Goal: Communication & Community: Answer question/provide support

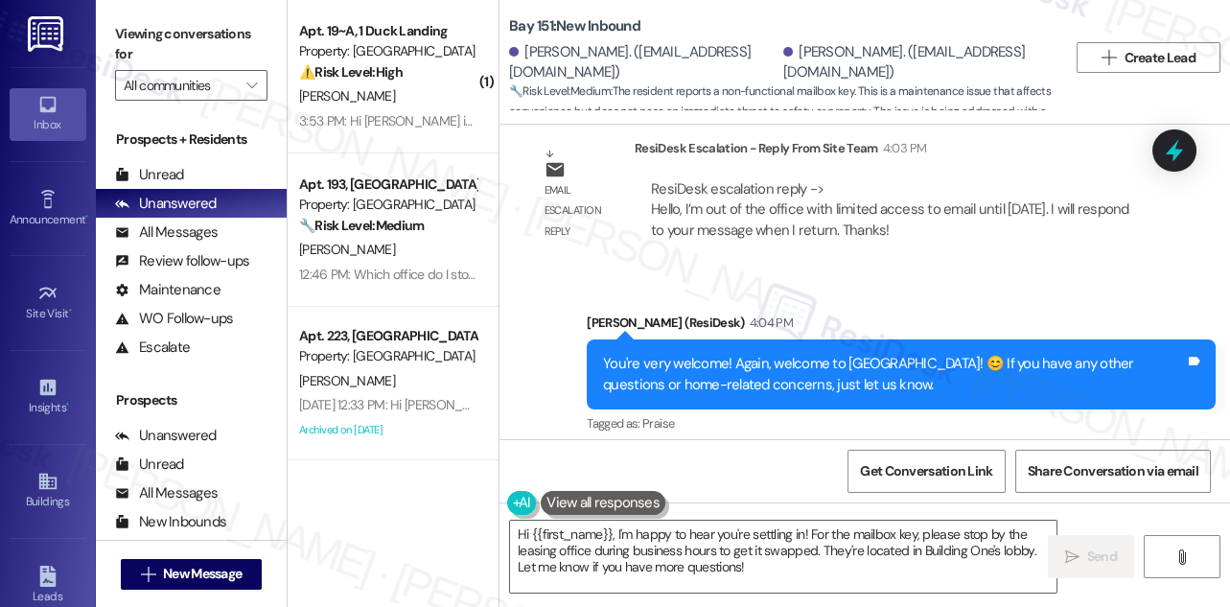
scroll to position [2687, 0]
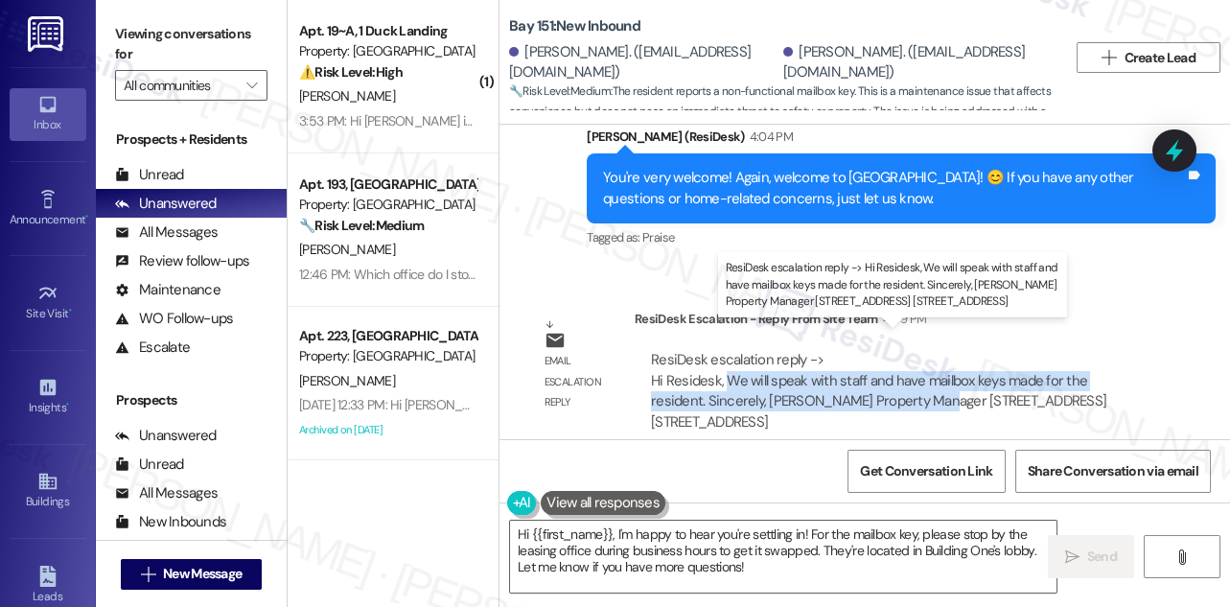
drag, startPoint x: 723, startPoint y: 354, endPoint x: 870, endPoint y: 370, distance: 147.6
click at [870, 370] on div "ResiDesk escalation reply -> Hi Residesk, We will speak with staff and have mai…" at bounding box center [878, 390] width 455 height 81
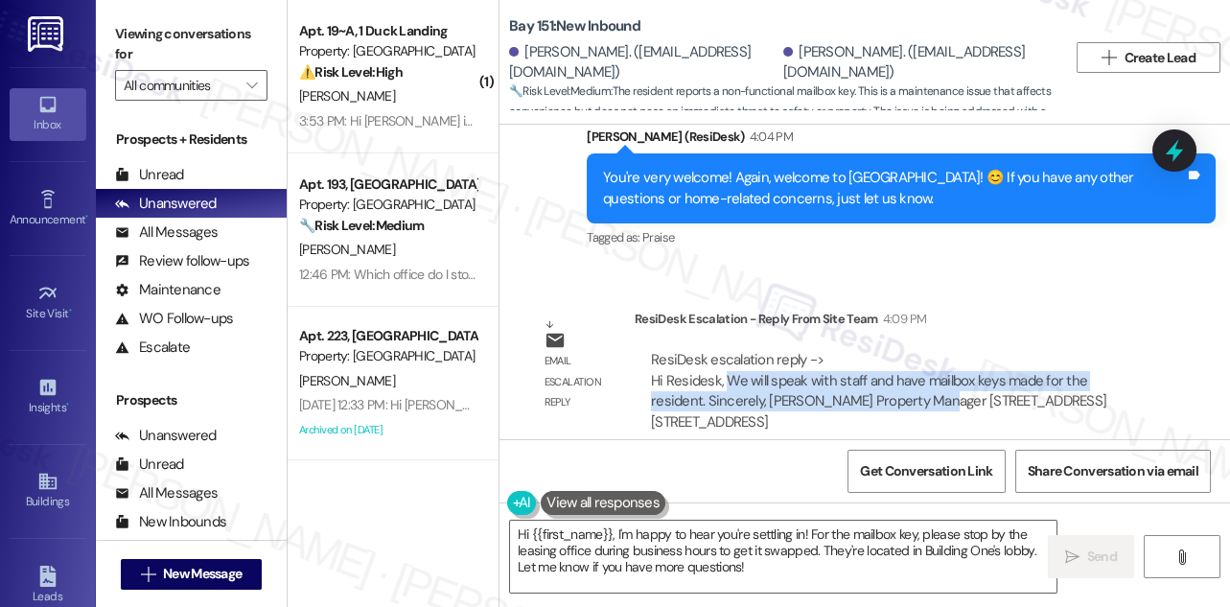
click at [874, 363] on div "ResiDesk escalation reply -> Hi Residesk, We will speak with staff and have mai…" at bounding box center [878, 390] width 455 height 81
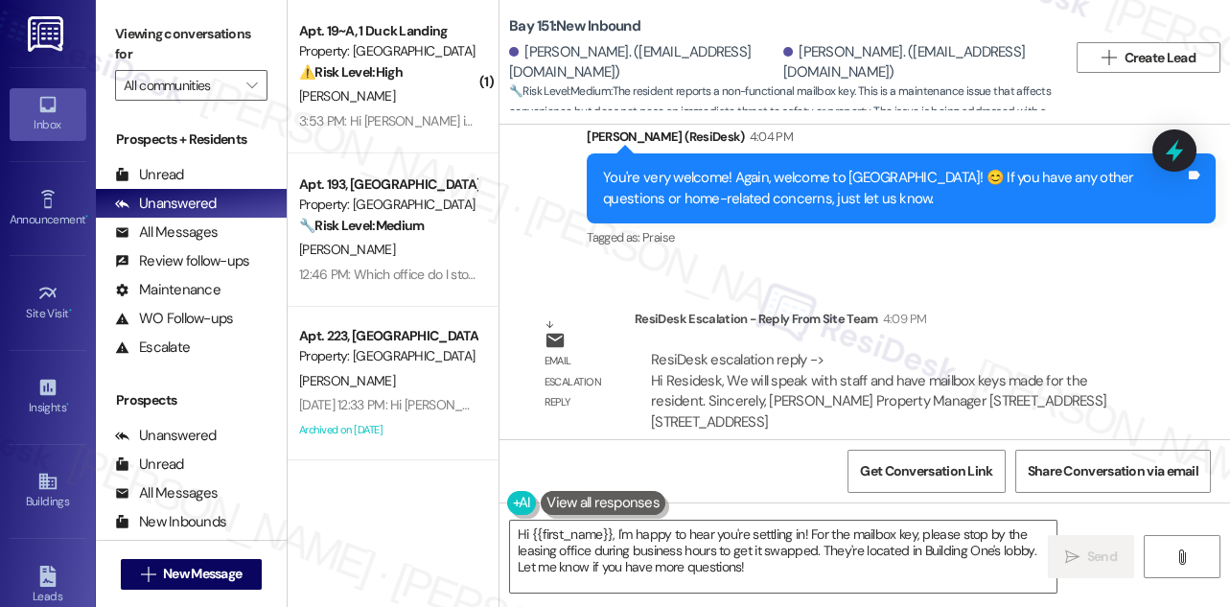
click at [874, 363] on div "ResiDesk escalation reply -> Hi Residesk, We will speak with staff and have mai…" at bounding box center [878, 390] width 455 height 81
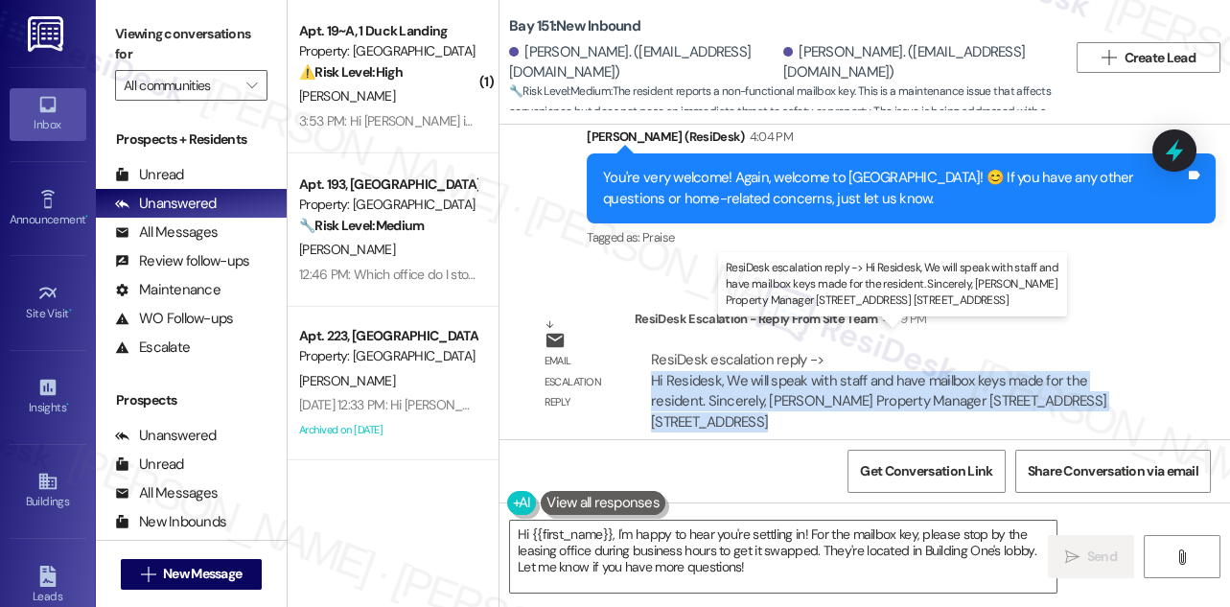
click at [874, 363] on div "ResiDesk escalation reply -> Hi Residesk, We will speak with staff and have mai…" at bounding box center [878, 390] width 455 height 81
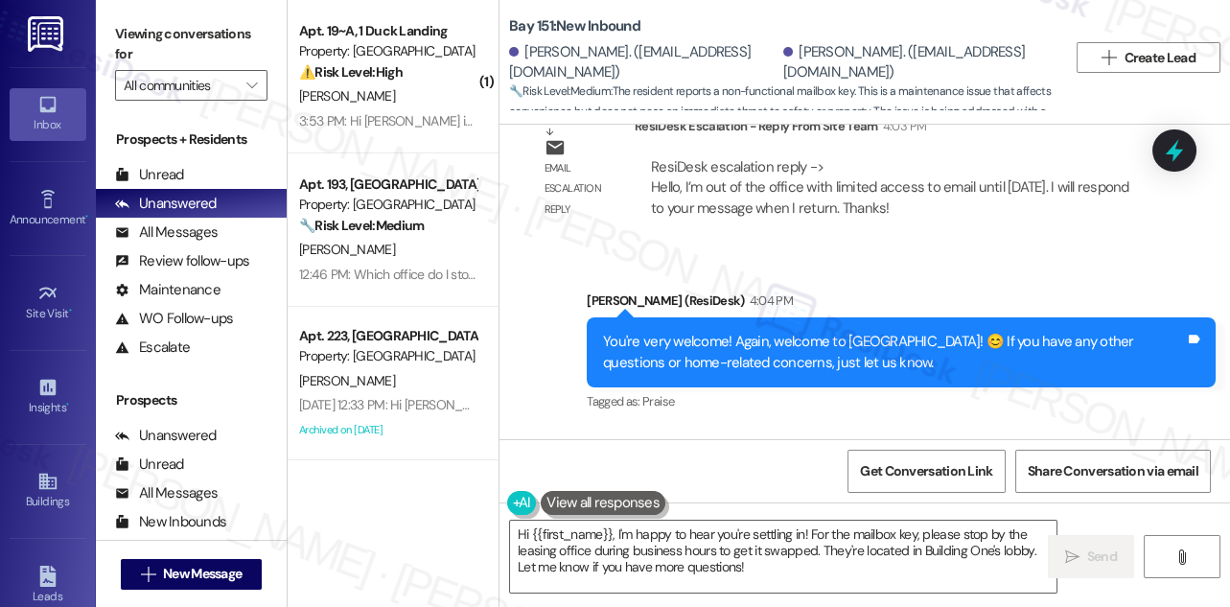
scroll to position [2426, 0]
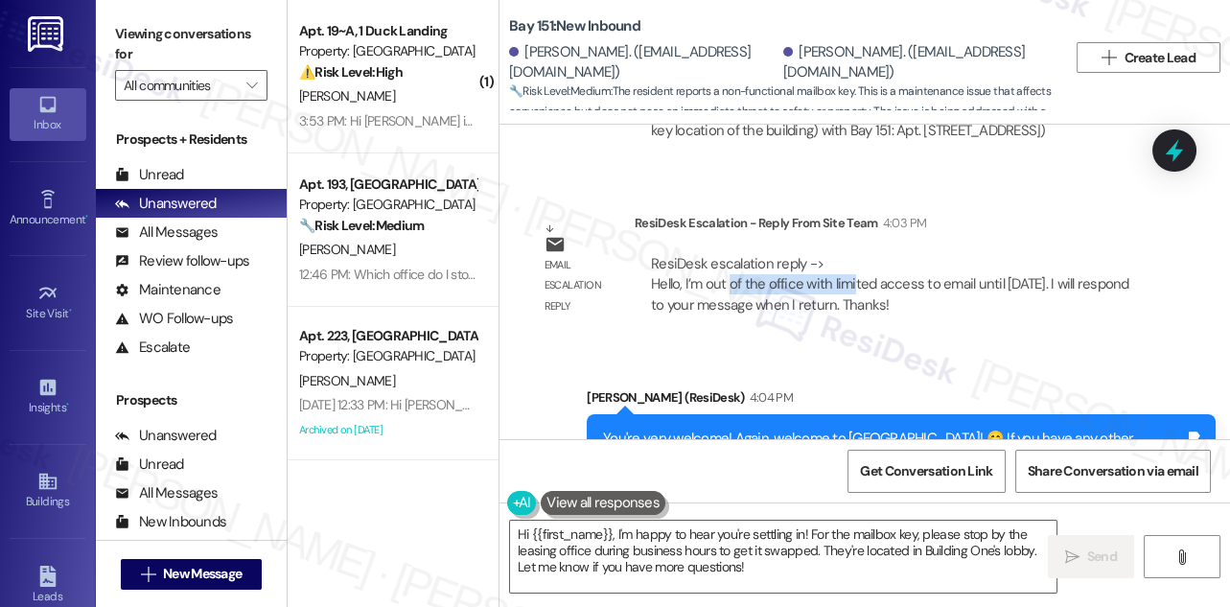
drag, startPoint x: 727, startPoint y: 267, endPoint x: 851, endPoint y: 266, distance: 124.7
click at [851, 266] on div "ResiDesk escalation reply -> Hello, I’m out of the office with limited access t…" at bounding box center [890, 284] width 478 height 60
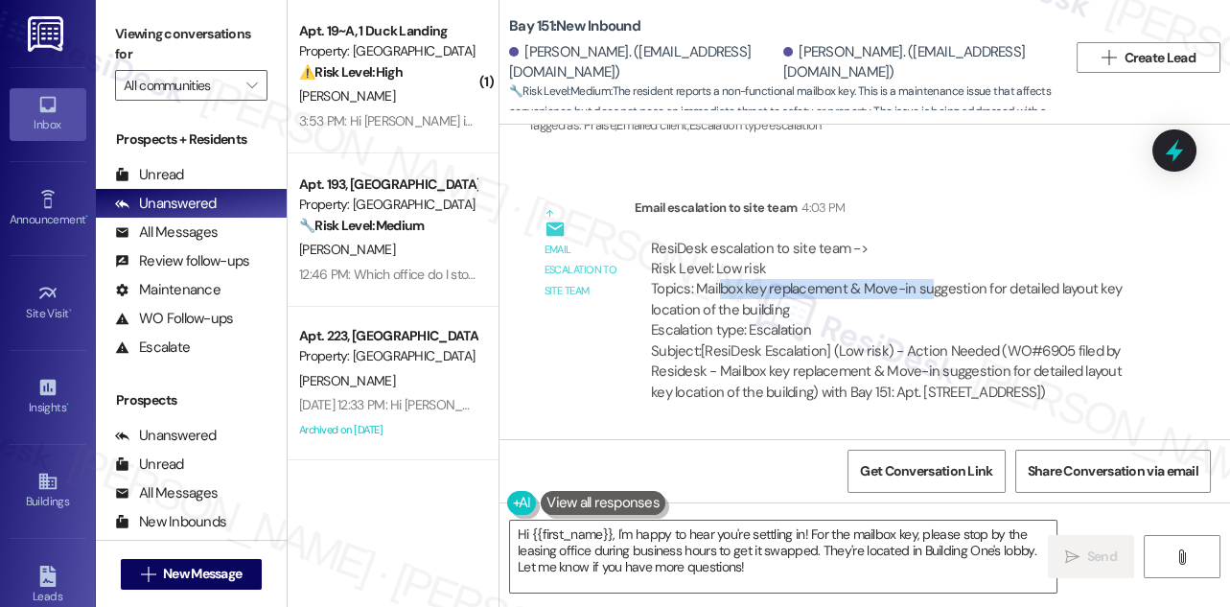
drag, startPoint x: 717, startPoint y: 268, endPoint x: 936, endPoint y: 272, distance: 218.7
click at [936, 272] on div "ResiDesk escalation to site team -> Risk Level: Low risk Topics: Mailbox key re…" at bounding box center [896, 290] width 490 height 103
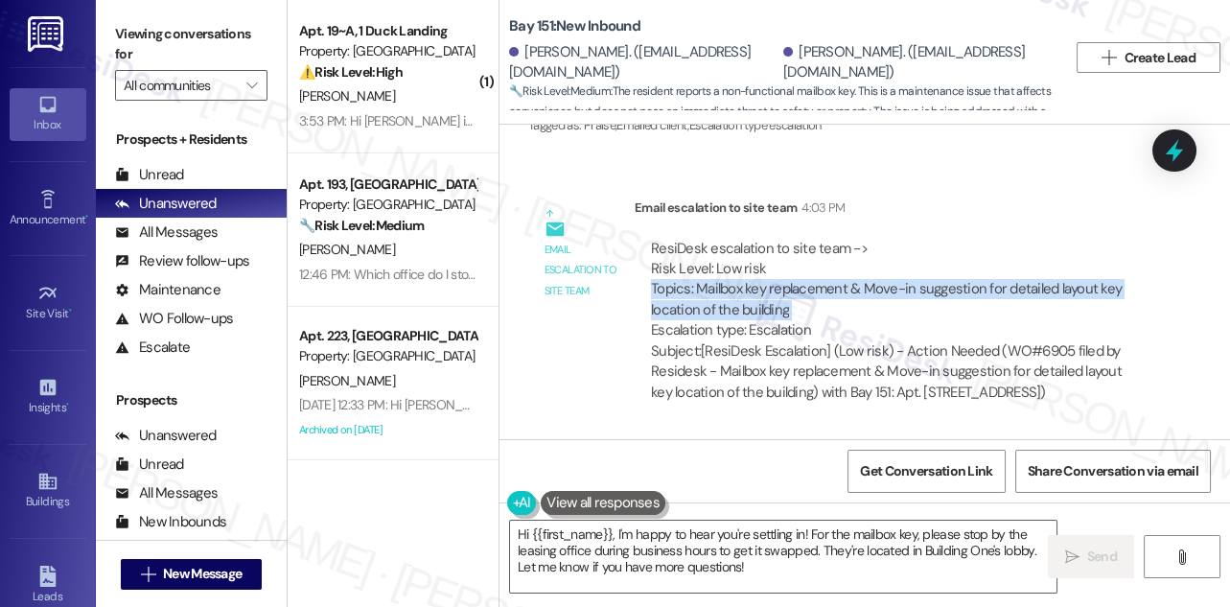
click at [936, 272] on div "ResiDesk escalation to site team -> Risk Level: Low risk Topics: Mailbox key re…" at bounding box center [896, 290] width 490 height 103
click at [933, 272] on div "ResiDesk escalation to site team -> Risk Level: Low risk Topics: Mailbox key re…" at bounding box center [896, 290] width 490 height 103
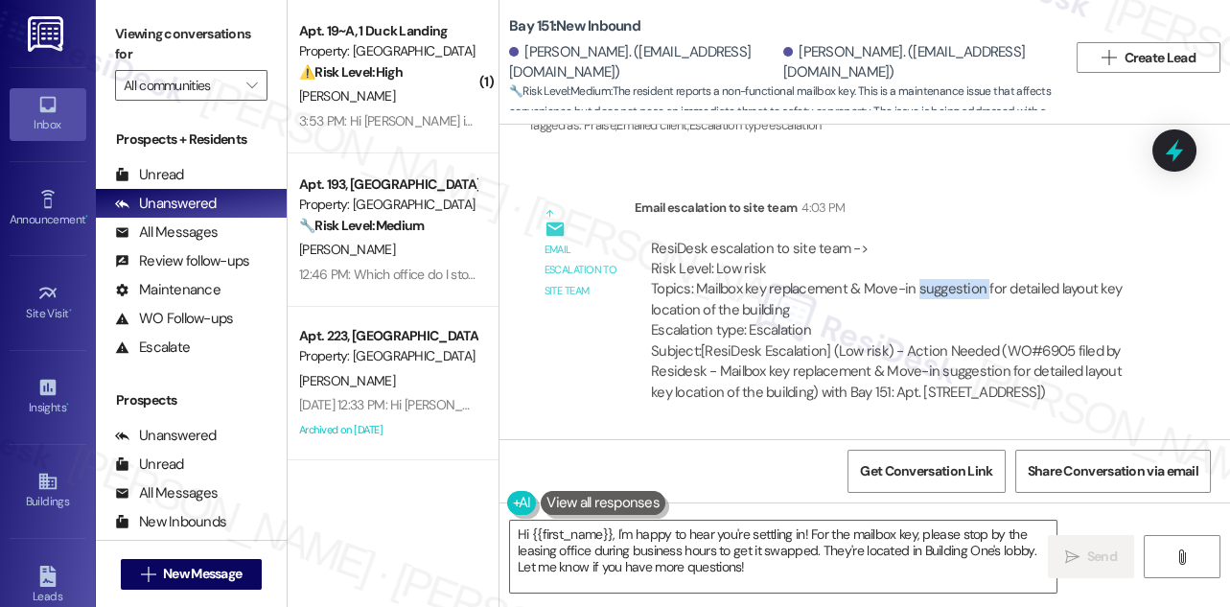
click at [933, 272] on div "ResiDesk escalation to site team -> Risk Level: Low risk Topics: Mailbox key re…" at bounding box center [896, 290] width 490 height 103
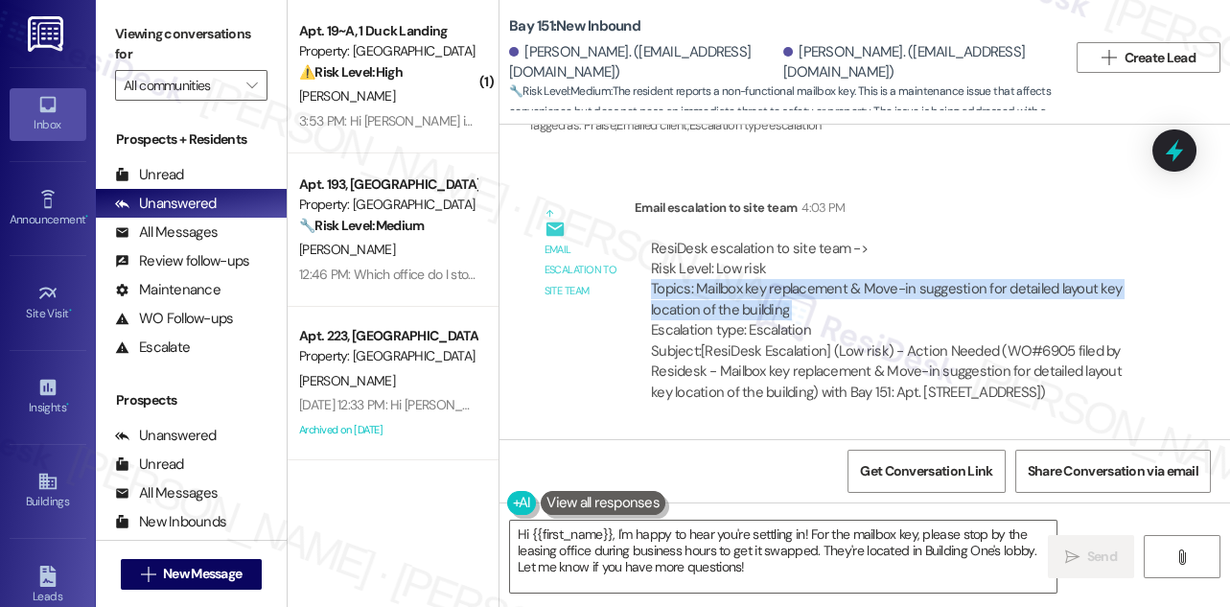
click at [933, 272] on div "ResiDesk escalation to site team -> Risk Level: Low risk Topics: Mailbox key re…" at bounding box center [896, 290] width 490 height 103
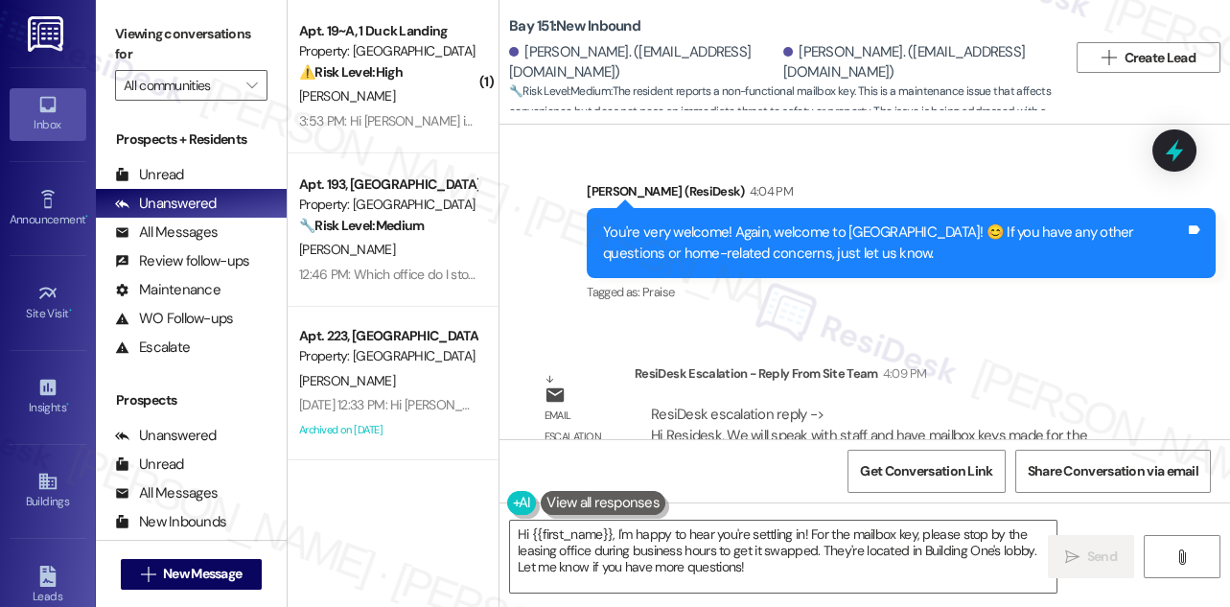
scroll to position [2687, 0]
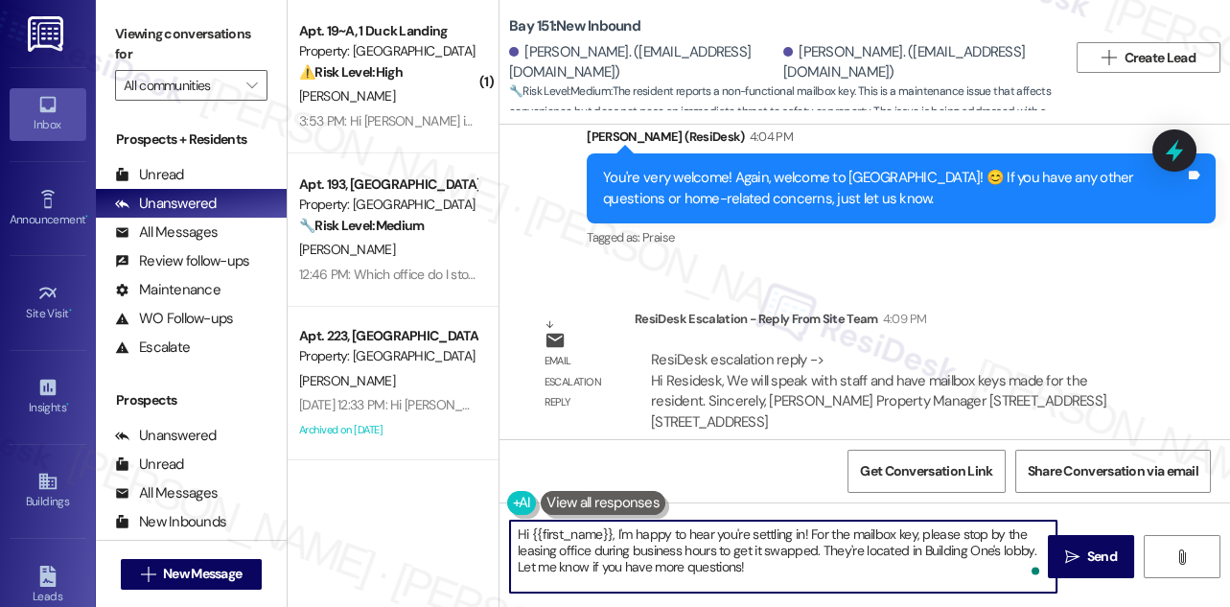
drag, startPoint x: 688, startPoint y: 548, endPoint x: 618, endPoint y: 523, distance: 74.6
click at [618, 523] on textarea "Hi {{first_name}}, I'm happy to hear you're settling in! For the mailbox key, p…" at bounding box center [783, 557] width 547 height 72
paste textarea "We will speak with staff and have mailbox keys made for the resident."
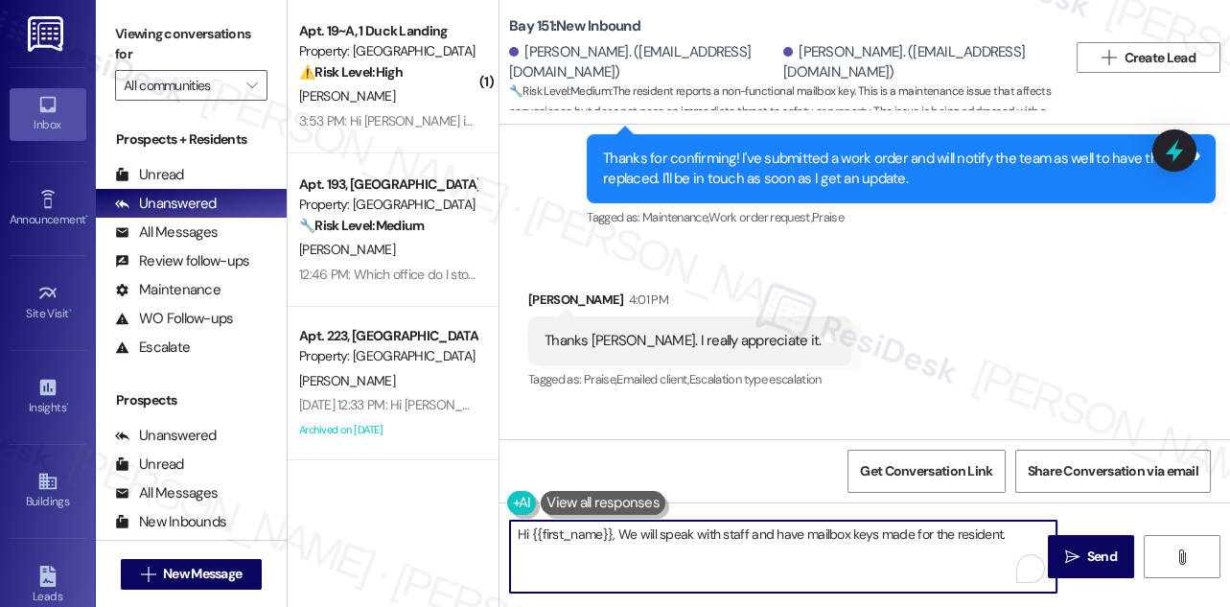
scroll to position [1902, 0]
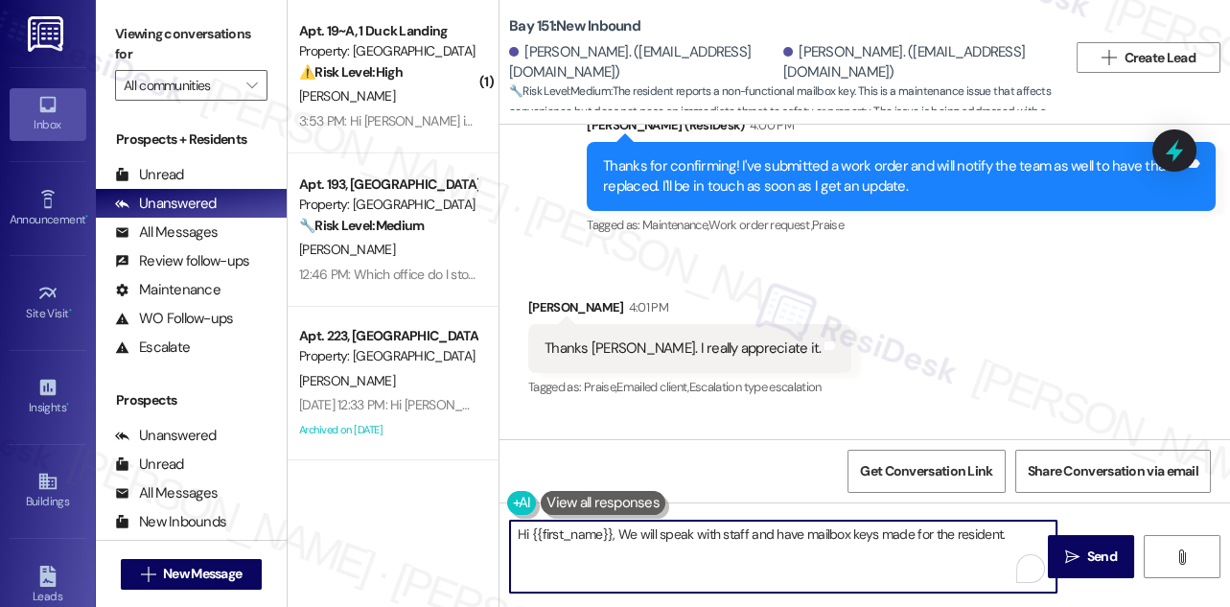
click at [529, 297] on div "[PERSON_NAME] 4:01 PM" at bounding box center [689, 310] width 323 height 27
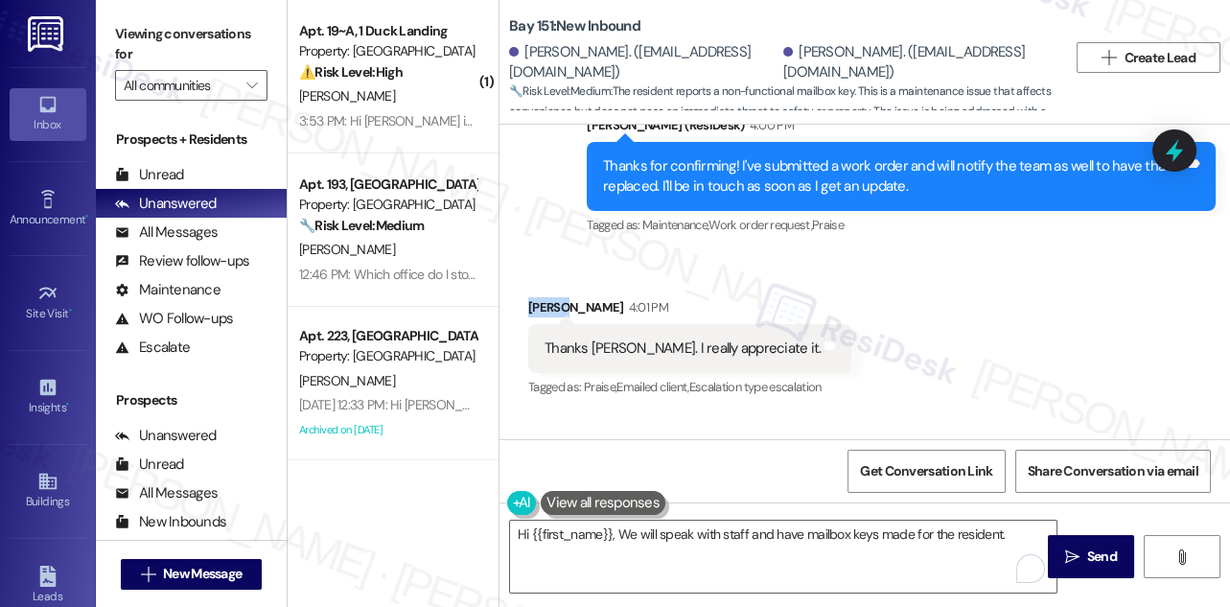
click at [529, 297] on div "[PERSON_NAME] 4:01 PM" at bounding box center [689, 310] width 323 height 27
copy div "Ziwei"
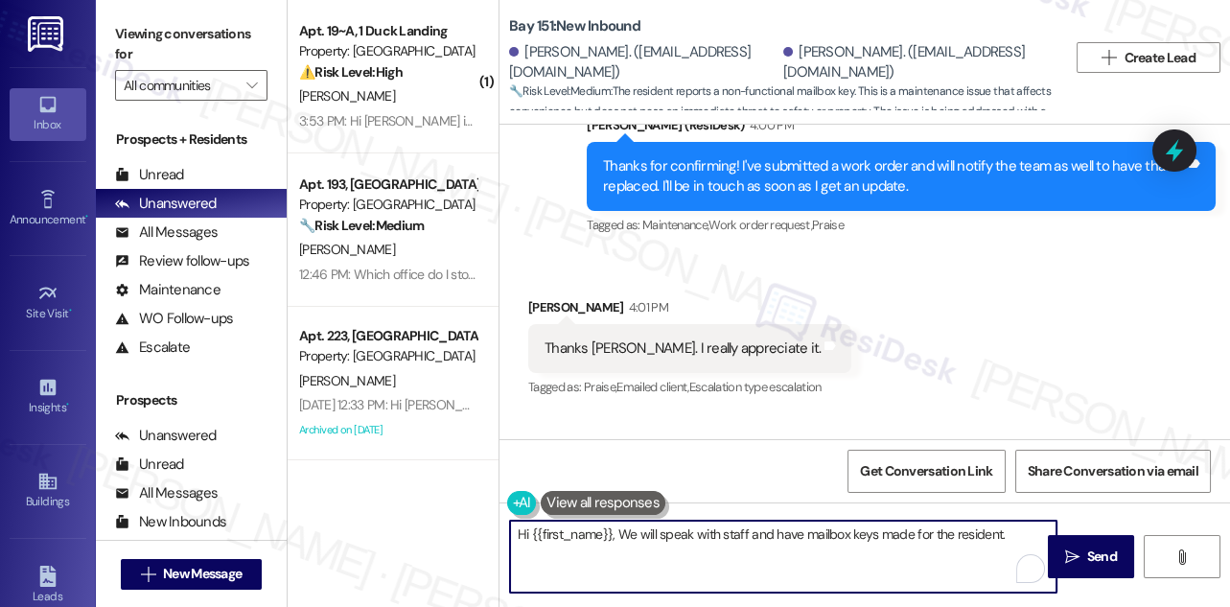
drag, startPoint x: 530, startPoint y: 533, endPoint x: 614, endPoint y: 514, distance: 85.6
click at [614, 520] on div "Hi {{first_name}}, We will speak with staff and have mailbox keys made for the …" at bounding box center [774, 557] width 548 height 74
paste textarea "Ziwei"
click at [742, 533] on textarea "Hi [PERSON_NAME], quick update from the team! We will speak with staff and have…" at bounding box center [783, 557] width 547 height 72
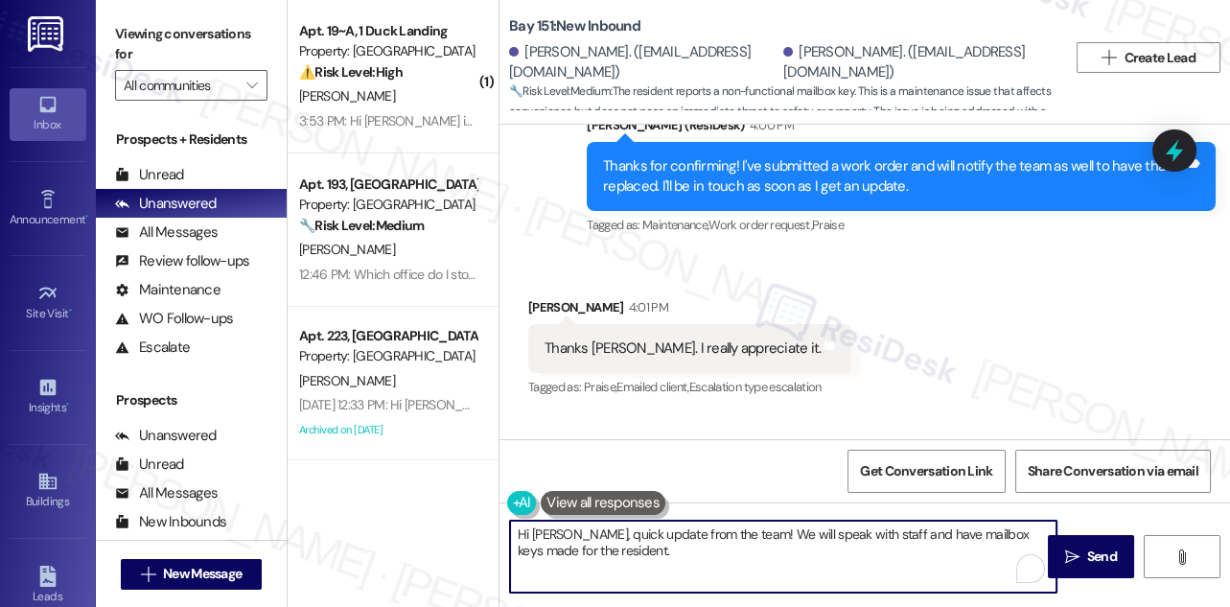
click at [742, 533] on textarea "Hi [PERSON_NAME], quick update from the team! We will speak with staff and have…" at bounding box center [783, 557] width 547 height 72
click at [729, 537] on textarea "Hi [PERSON_NAME], quick update from the team! We will speak with staff and have…" at bounding box center [783, 557] width 547 height 72
click at [758, 529] on textarea "Hi [PERSON_NAME], quick update from the team! We will speak with staff and have…" at bounding box center [783, 557] width 547 height 72
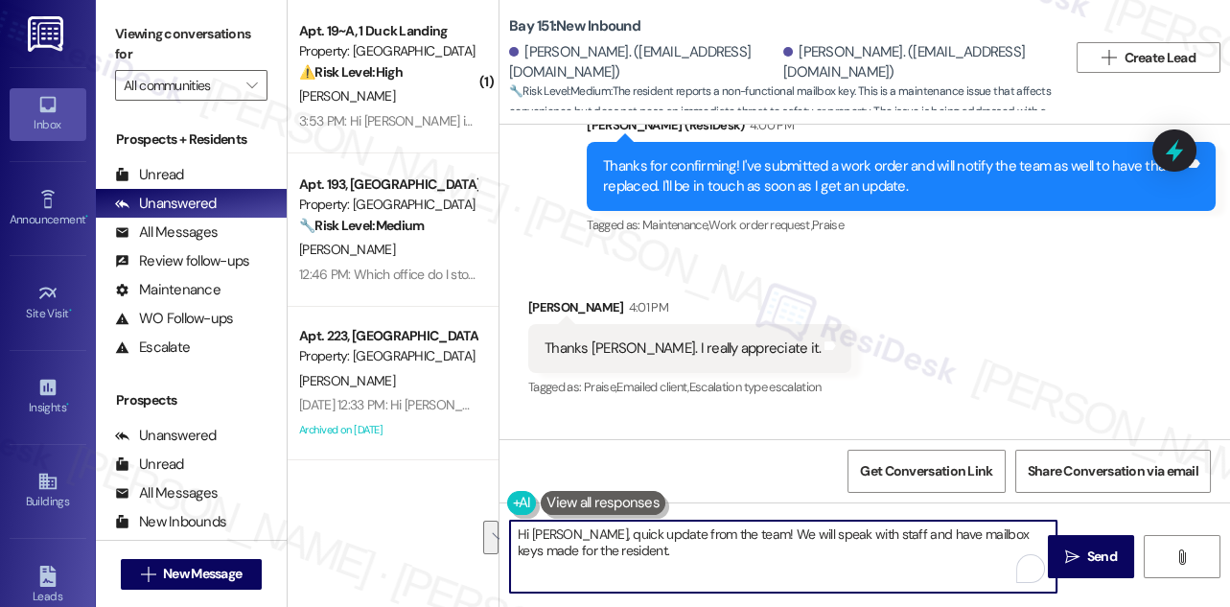
click at [758, 529] on textarea "Hi [PERSON_NAME], quick update from the team! We will speak with staff and have…" at bounding box center [783, 557] width 547 height 72
click at [672, 553] on textarea "Hi [PERSON_NAME], quick update from the team! We will speak with staff and have…" at bounding box center [783, 557] width 547 height 72
drag, startPoint x: 612, startPoint y: 554, endPoint x: 519, endPoint y: 547, distance: 93.3
click at [519, 547] on textarea "Hi [PERSON_NAME], quick update from the team! We will speak with staff and have…" at bounding box center [783, 557] width 547 height 72
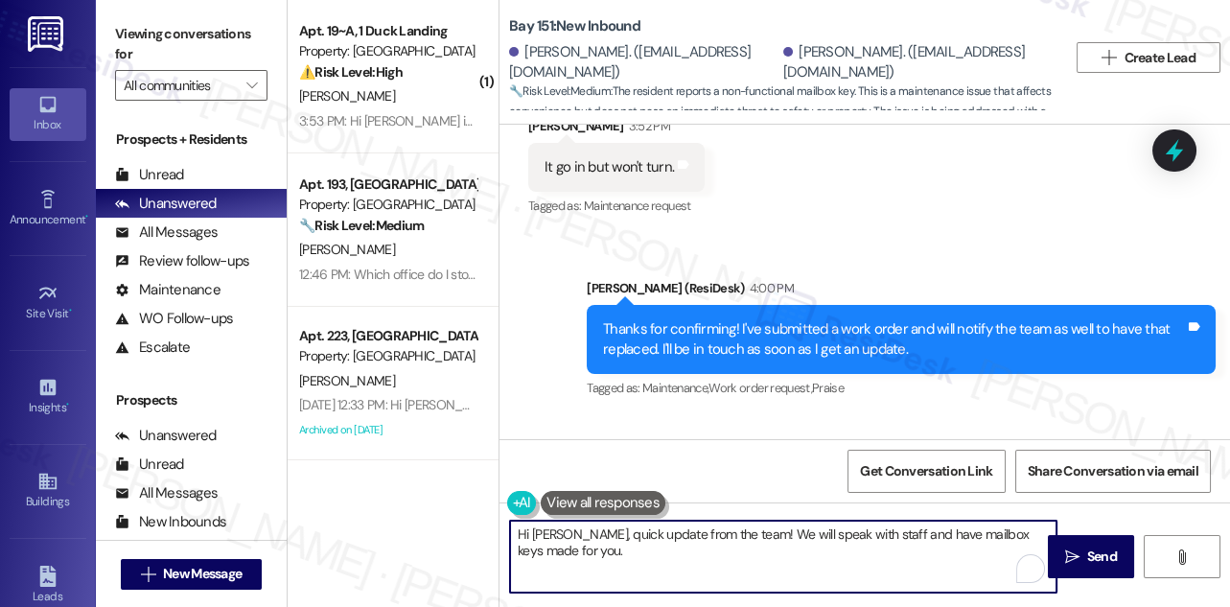
scroll to position [1728, 0]
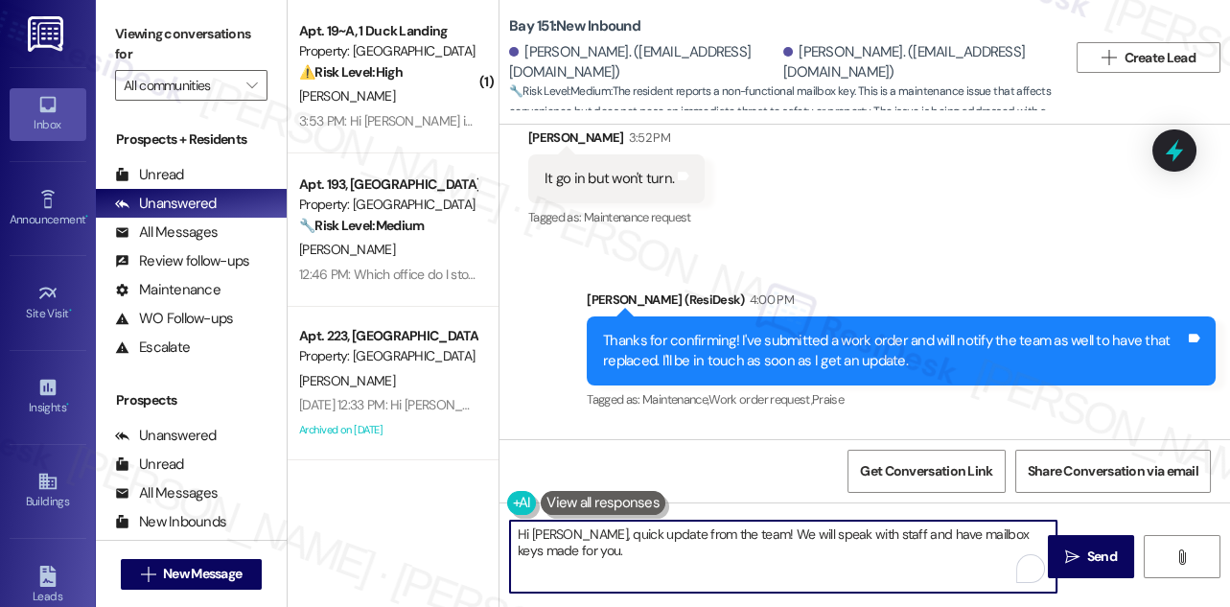
click at [795, 331] on div "Thanks for confirming! I've submitted a work order and will notify the team as …" at bounding box center [894, 351] width 582 height 41
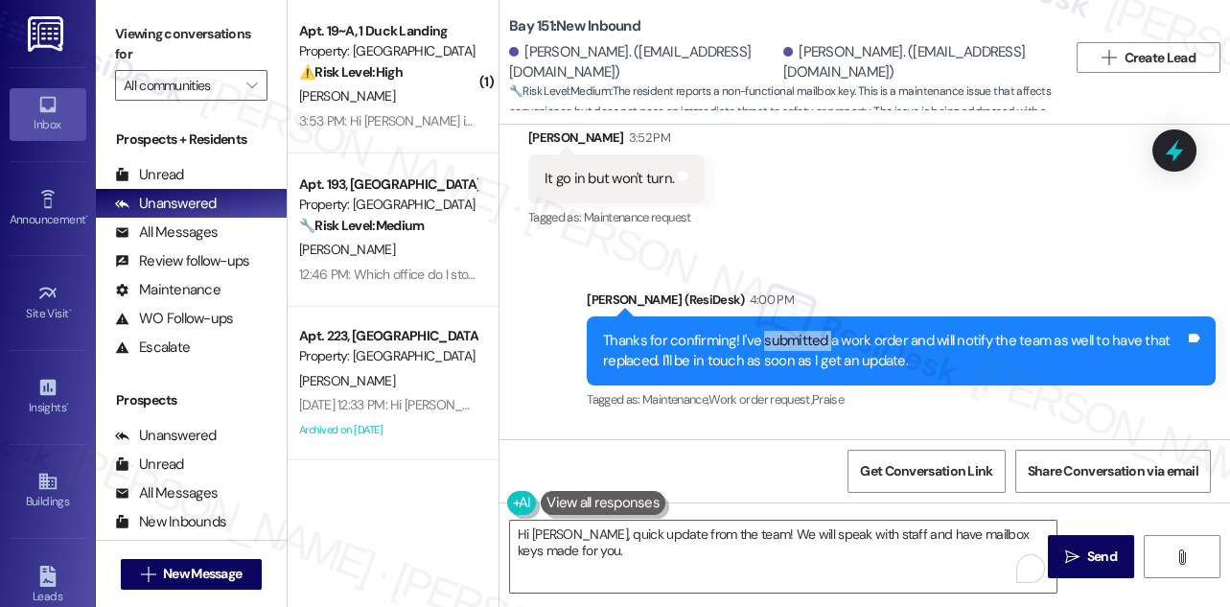
click at [795, 331] on div "Thanks for confirming! I've submitted a work order and will notify the team as …" at bounding box center [894, 351] width 582 height 41
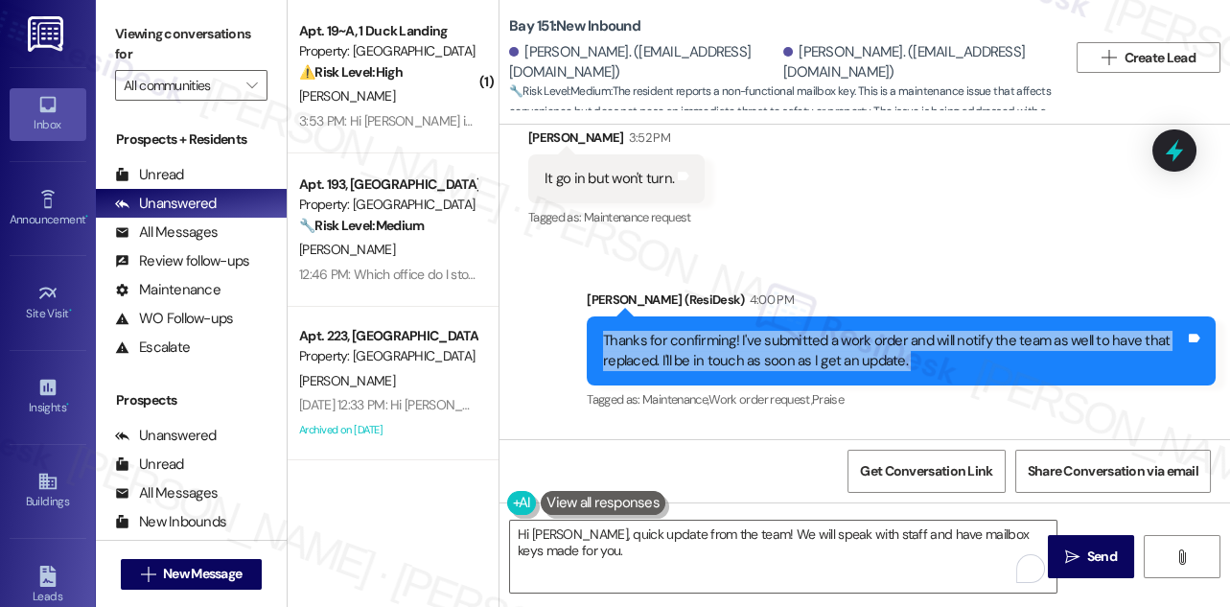
click at [795, 331] on div "Thanks for confirming! I've submitted a work order and will notify the team as …" at bounding box center [894, 351] width 582 height 41
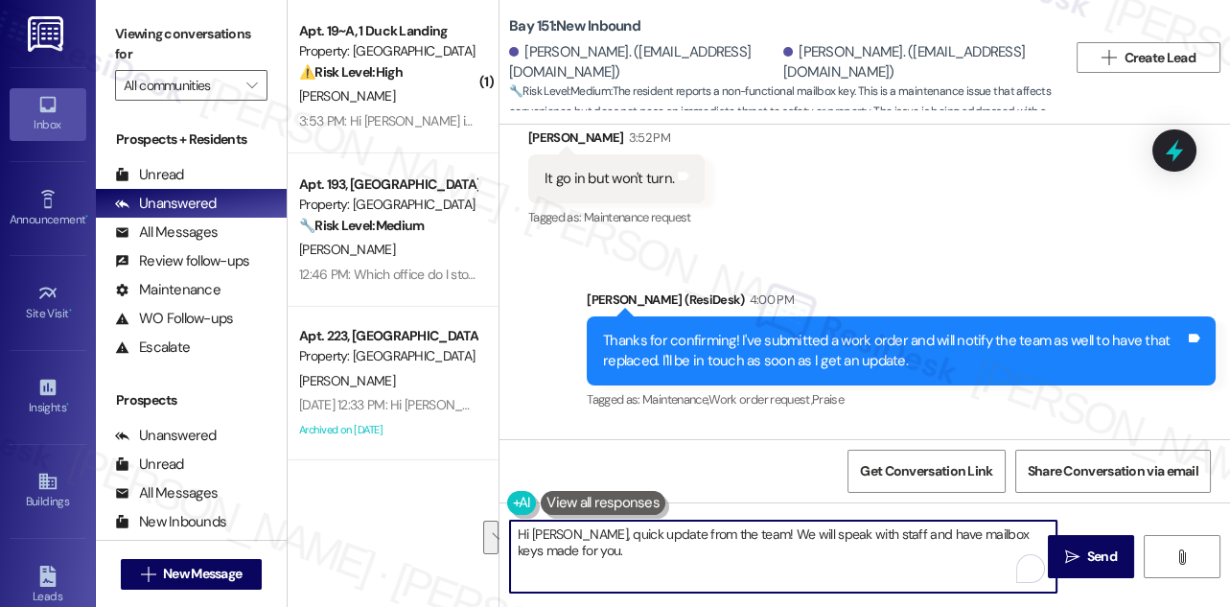
drag, startPoint x: 568, startPoint y: 551, endPoint x: 562, endPoint y: 534, distance: 18.2
click at [562, 534] on textarea "Hi [PERSON_NAME], quick update from the team! We will speak with staff and have…" at bounding box center [783, 557] width 547 height 72
paste textarea "The site team let me know they’ll be speaking with staff and getting new mailbo…"
click at [567, 532] on textarea "Hi [PERSON_NAME], The site team let me know they’ll be speaking with staff and …" at bounding box center [783, 557] width 547 height 72
click at [787, 538] on textarea "Hi [PERSON_NAME], the site team let me know they’ll be speaking with staff and …" at bounding box center [783, 557] width 547 height 72
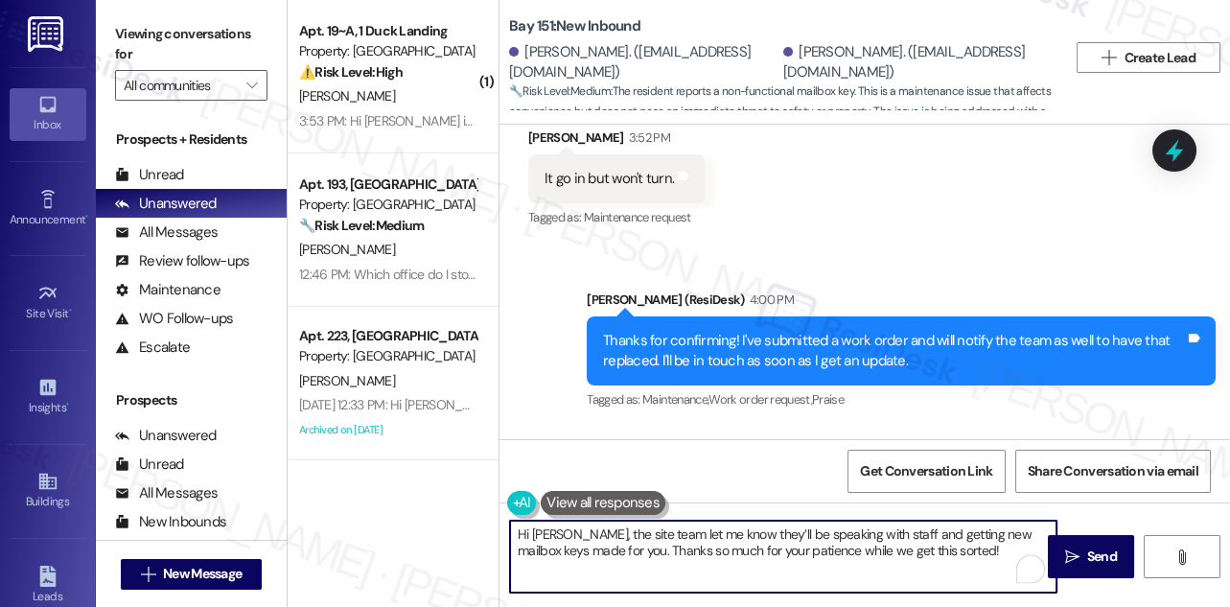
click at [787, 538] on textarea "Hi [PERSON_NAME], the site team let me know they’ll be speaking with staff and …" at bounding box center [783, 557] width 547 height 72
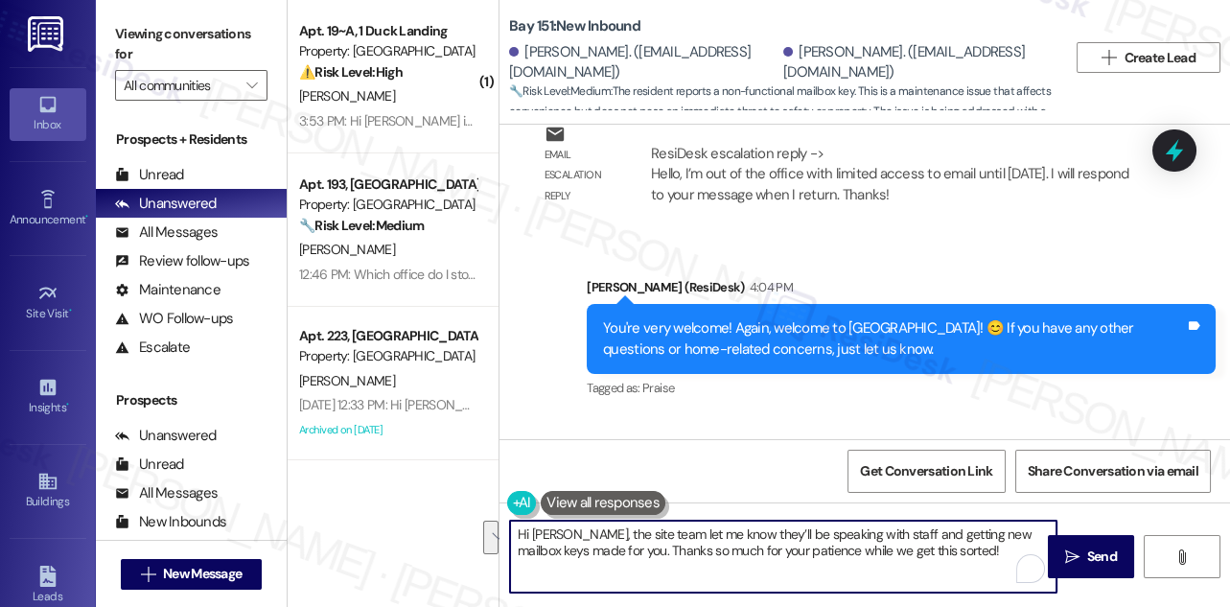
scroll to position [2687, 0]
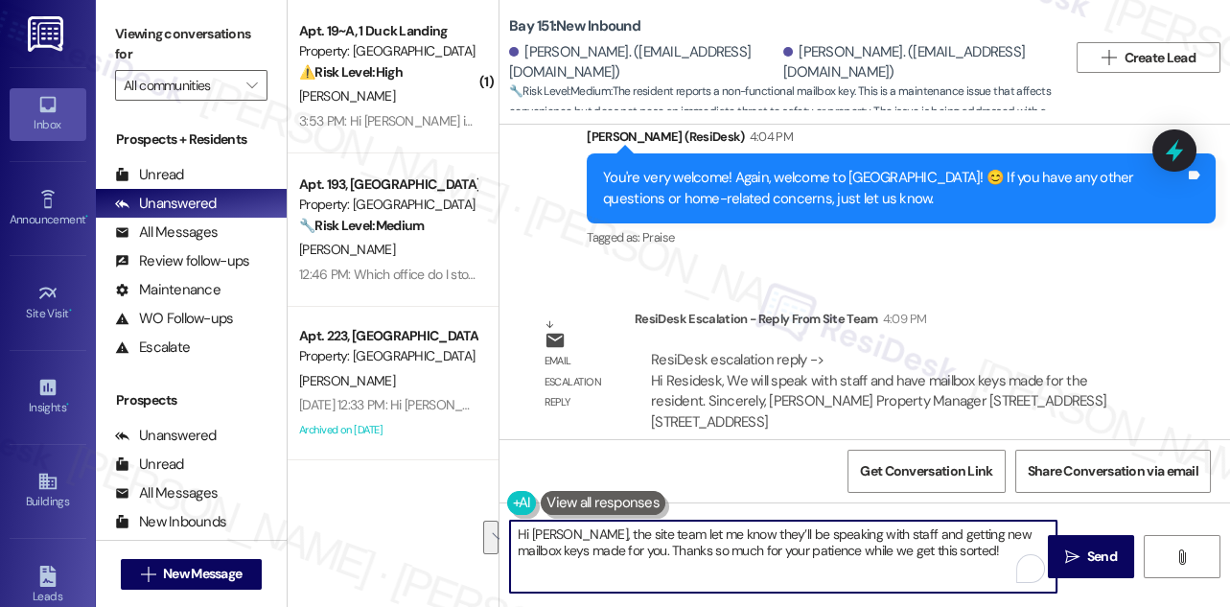
click at [925, 559] on textarea "Hi [PERSON_NAME], the site team let me know they’ll be speaking with staff and …" at bounding box center [783, 557] width 547 height 72
drag, startPoint x: 595, startPoint y: 548, endPoint x: 784, endPoint y: 544, distance: 188.9
click at [784, 544] on textarea "Hi [PERSON_NAME], the site team let me know they’ll be speaking with staff and …" at bounding box center [783, 557] width 547 height 72
click at [628, 531] on textarea "Hi [PERSON_NAME], the site team let me know they’ll be speaking with staff and …" at bounding box center [783, 557] width 547 height 72
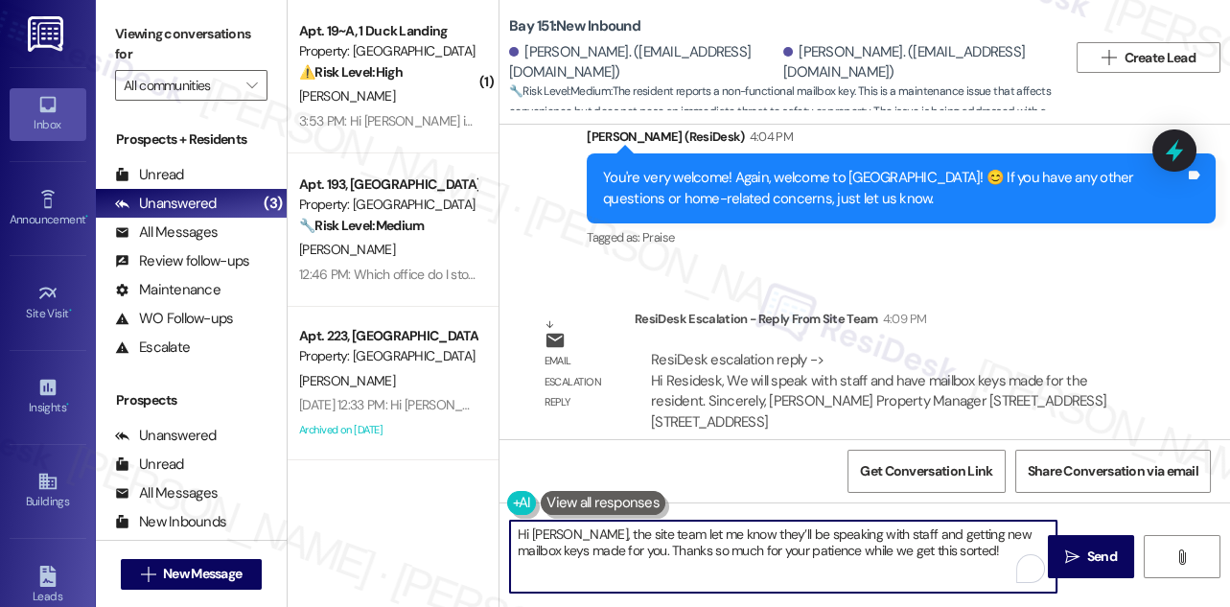
click at [628, 531] on textarea "Hi [PERSON_NAME], the site team let me know they’ll be speaking with staff and …" at bounding box center [783, 557] width 547 height 72
click at [830, 530] on textarea "Hi [PERSON_NAME], the site team let me know they’ll be speaking with staff and …" at bounding box center [783, 557] width 547 height 72
click at [618, 535] on textarea "Hi [PERSON_NAME], the site team let me know they’ll be speaking with staff and …" at bounding box center [783, 557] width 547 height 72
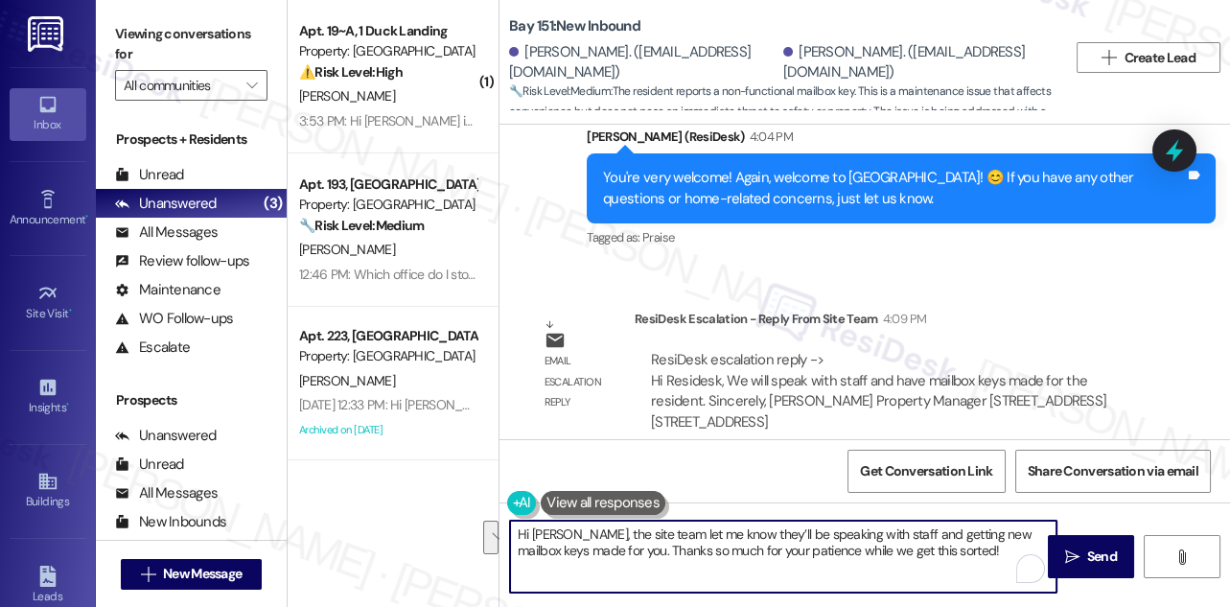
click at [618, 535] on textarea "Hi [PERSON_NAME], the site team let me know they’ll be speaking with staff and …" at bounding box center [783, 557] width 547 height 72
click at [934, 541] on textarea "Hi [PERSON_NAME], the site team let me know they’ll be speaking with staff and …" at bounding box center [783, 557] width 547 height 72
drag, startPoint x: 942, startPoint y: 551, endPoint x: 681, endPoint y: 548, distance: 260.8
click at [681, 548] on textarea "Hi [PERSON_NAME], the site team let me know they’ll be speaking with staff and …" at bounding box center [783, 557] width 547 height 72
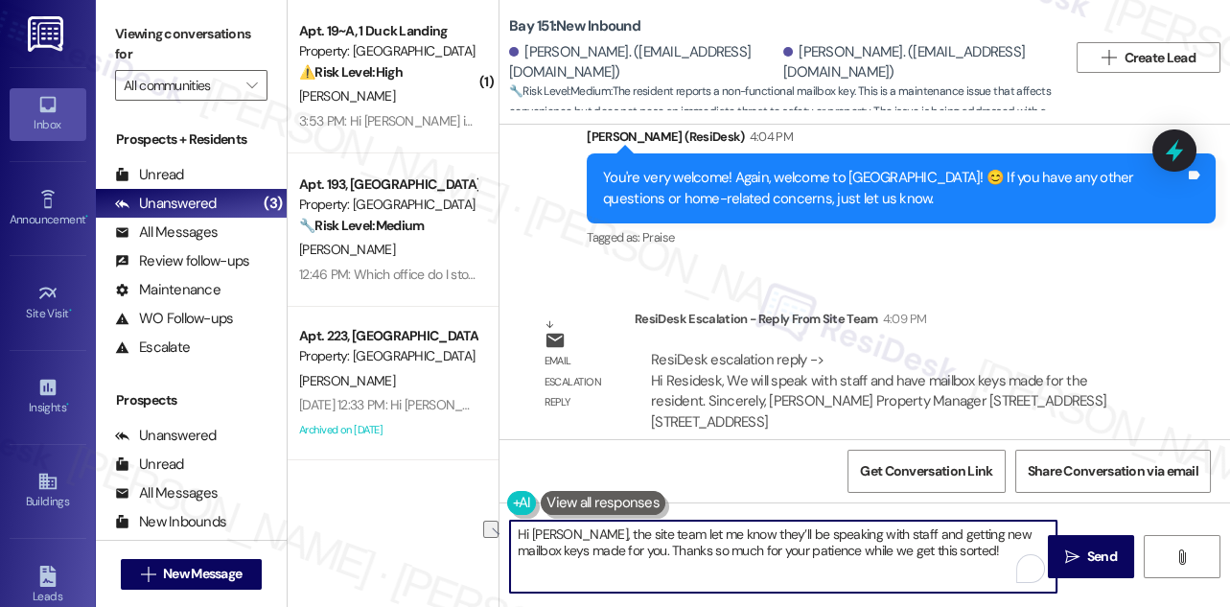
click at [681, 548] on textarea "Hi [PERSON_NAME], the site team let me know they’ll be speaking with staff and …" at bounding box center [783, 557] width 547 height 72
click at [680, 548] on textarea "Hi [PERSON_NAME], the site team let me know they’ll be speaking with staff and …" at bounding box center [783, 557] width 547 height 72
click at [579, 536] on textarea "Hi [PERSON_NAME], the site team let me know they’ll be speaking with staff and …" at bounding box center [783, 557] width 547 height 72
drag, startPoint x: 711, startPoint y: 531, endPoint x: 561, endPoint y: 526, distance: 149.7
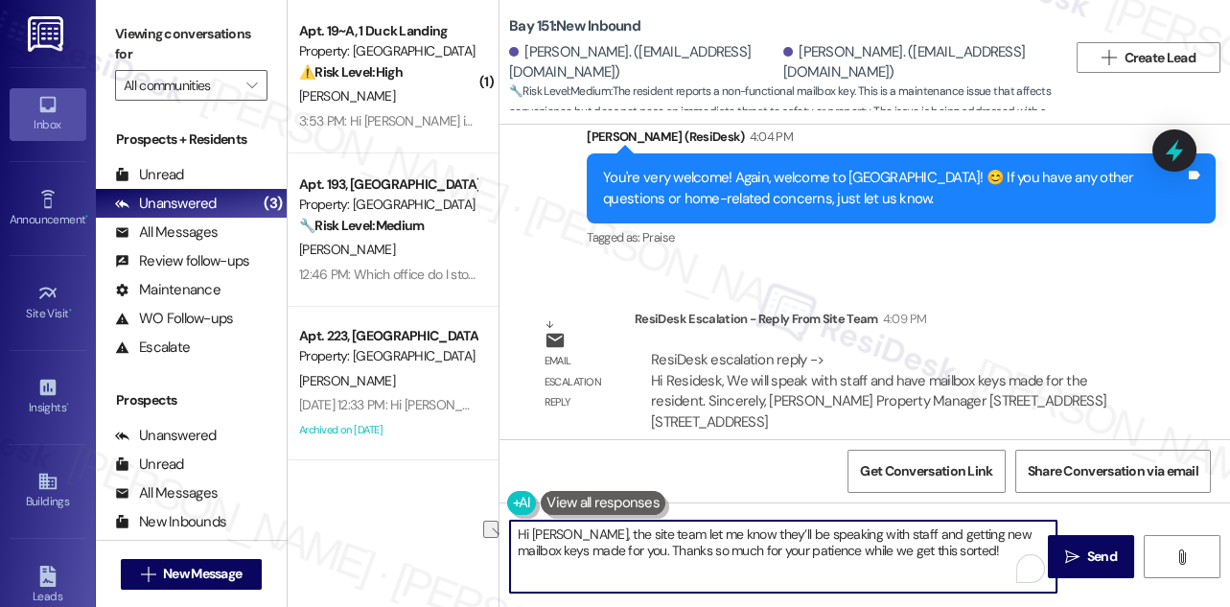
click at [561, 526] on textarea "Hi [PERSON_NAME], the site team let me know they’ll be speaking with staff and …" at bounding box center [783, 557] width 547 height 72
click at [852, 536] on textarea "Hi [PERSON_NAME], quick update from the team! They’ll be speaking with staff an…" at bounding box center [783, 557] width 547 height 72
click at [674, 539] on textarea "Hi [PERSON_NAME], quick update from the team! They’ll be speaking with staff an…" at bounding box center [783, 557] width 547 height 72
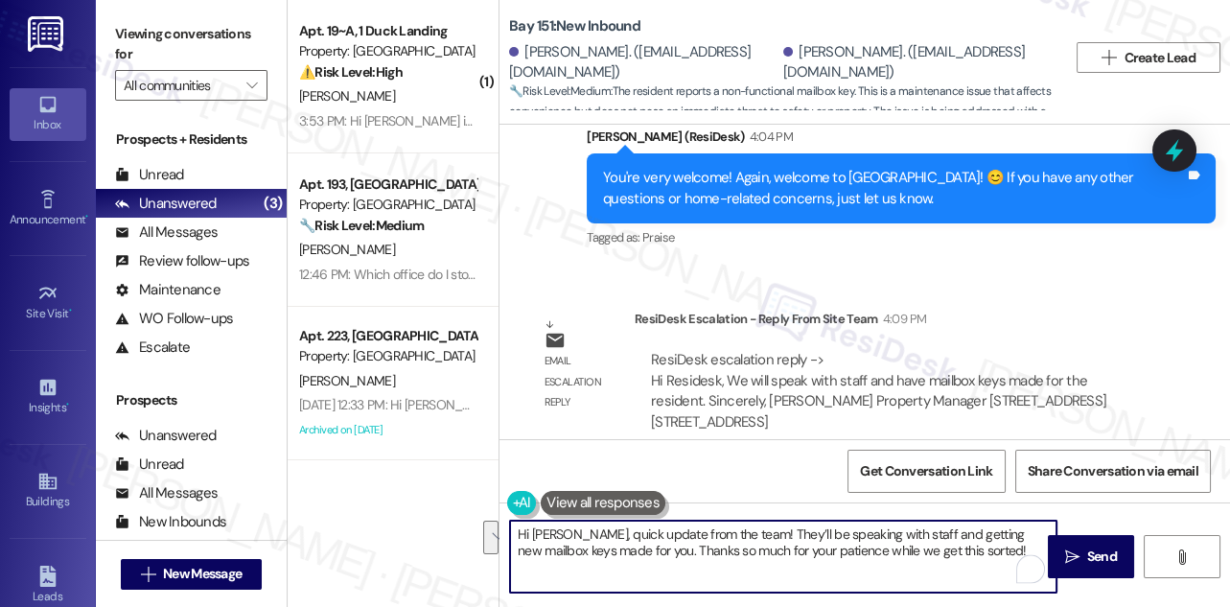
click at [674, 539] on textarea "Hi [PERSON_NAME], quick update from the team! They’ll be speaking with staff an…" at bounding box center [783, 557] width 547 height 72
click at [966, 551] on textarea "Hi [PERSON_NAME], quick update from the team! They’ll be speaking with staff an…" at bounding box center [783, 557] width 547 height 72
type textarea "Hi [PERSON_NAME], quick update from the team! They’ll be speaking with staff an…"
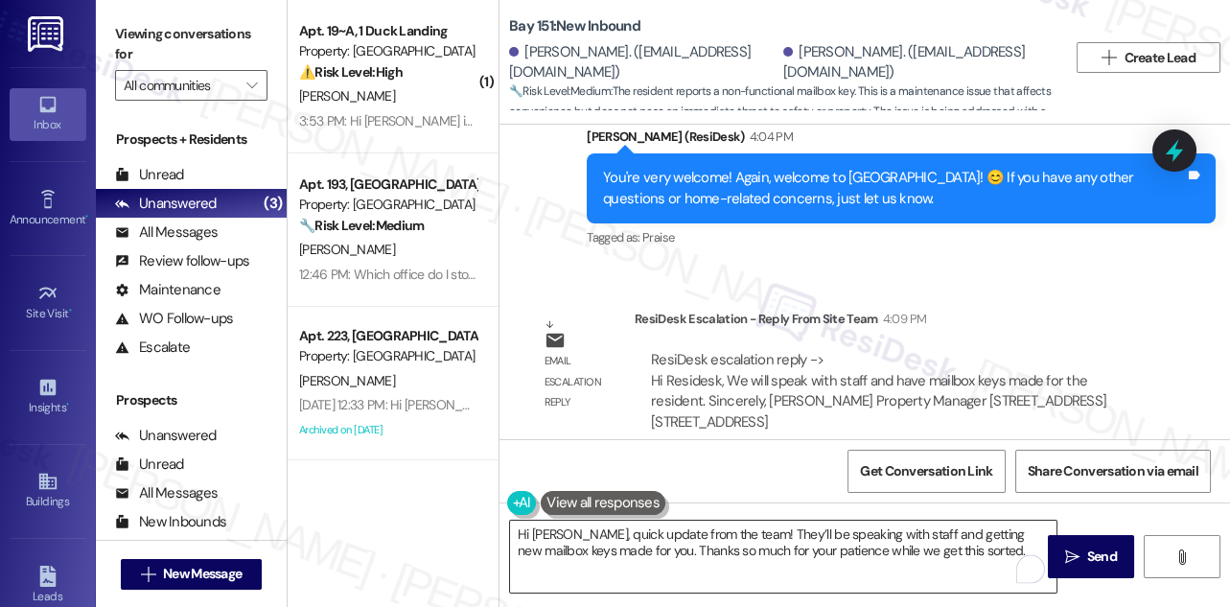
click at [824, 544] on textarea "Hi [PERSON_NAME], quick update from the team! They’ll be speaking with staff an…" at bounding box center [783, 557] width 547 height 72
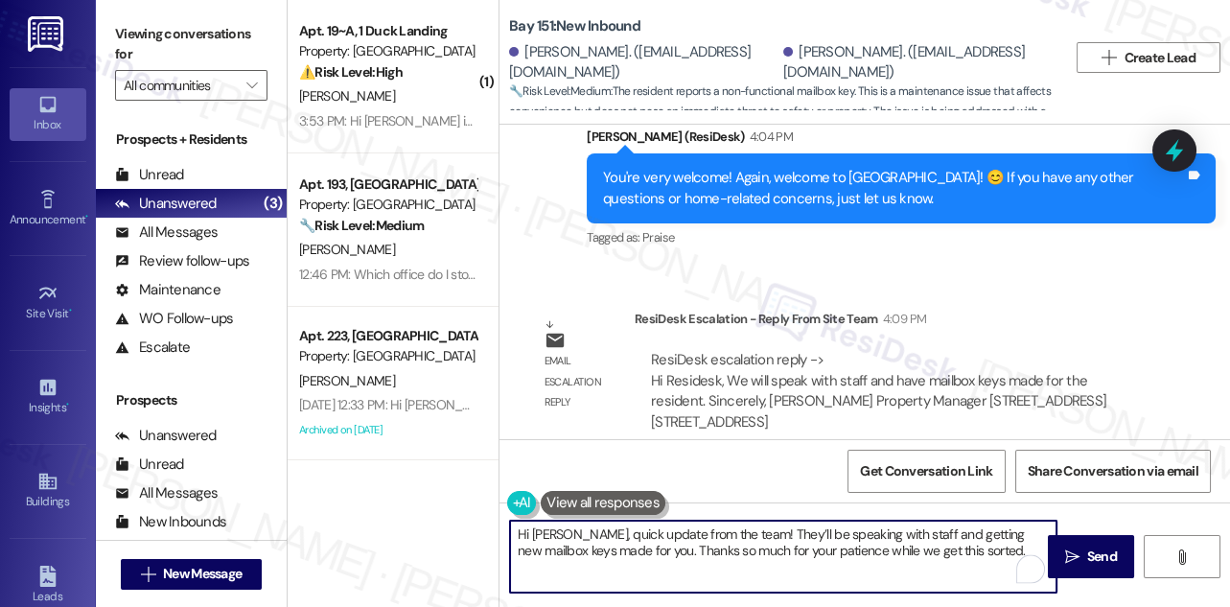
click at [824, 544] on textarea "Hi [PERSON_NAME], quick update from the team! They’ll be speaking with staff an…" at bounding box center [783, 557] width 547 height 72
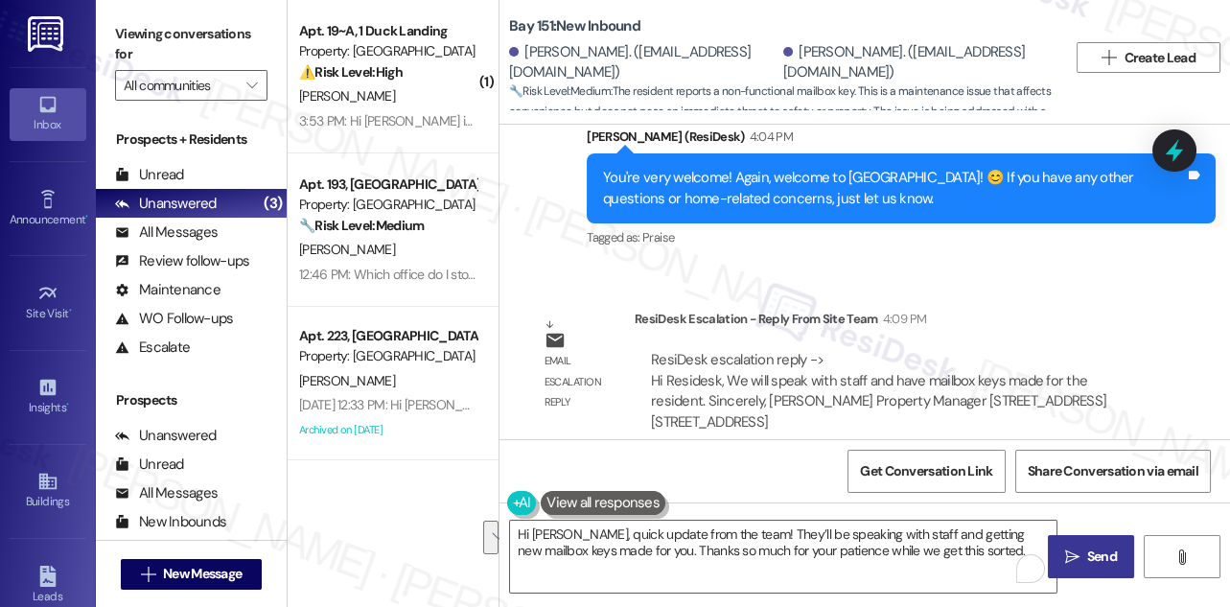
click at [1079, 555] on span " Send" at bounding box center [1091, 557] width 60 height 20
